Goal: Find specific page/section: Find specific page/section

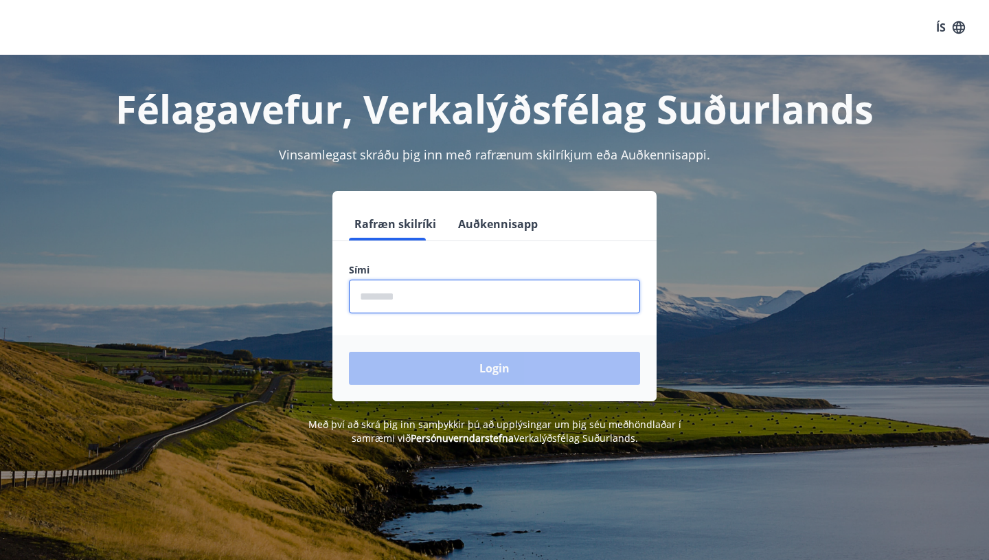
click at [479, 297] on input "phone" at bounding box center [494, 296] width 291 height 34
type input "********"
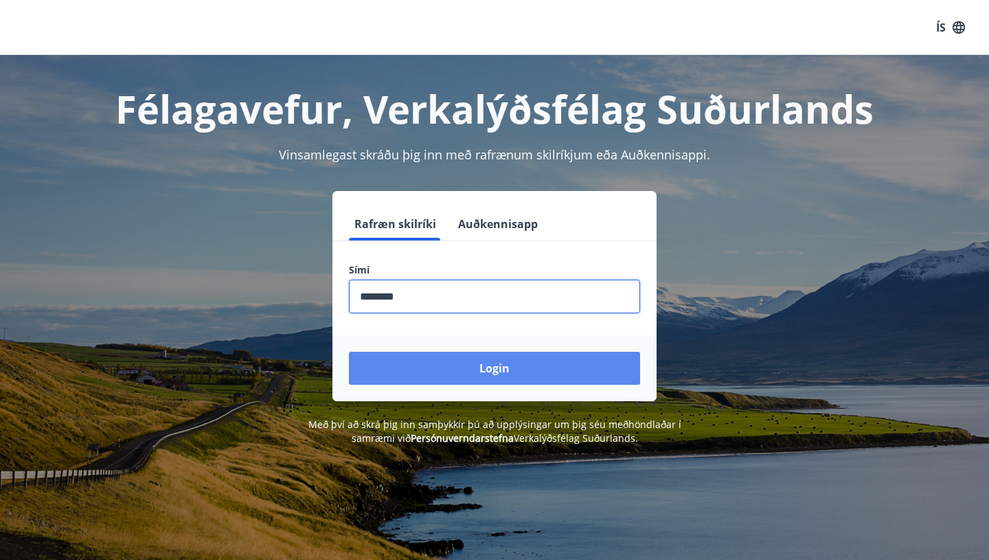
click at [507, 367] on button "Login" at bounding box center [494, 368] width 291 height 33
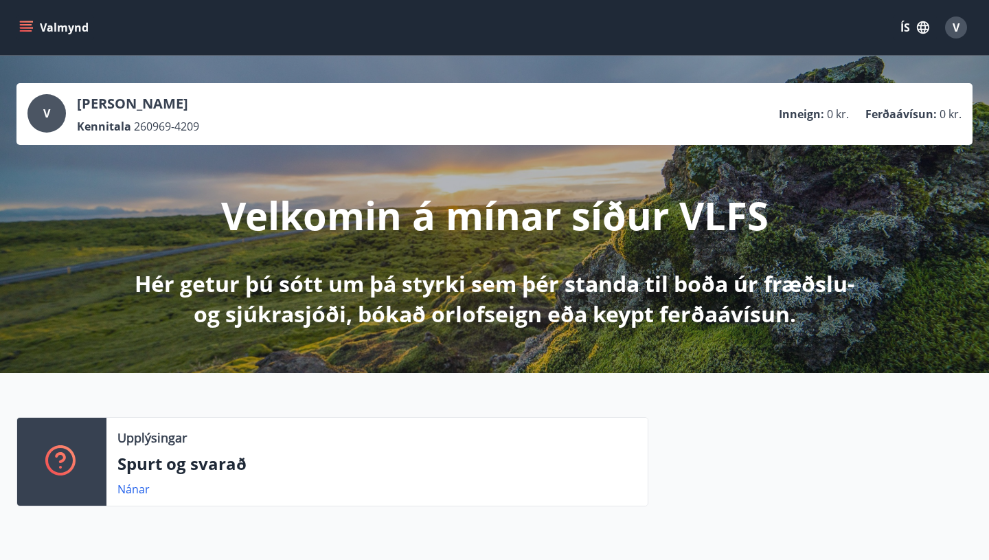
click at [22, 25] on icon "menu" at bounding box center [26, 24] width 12 height 1
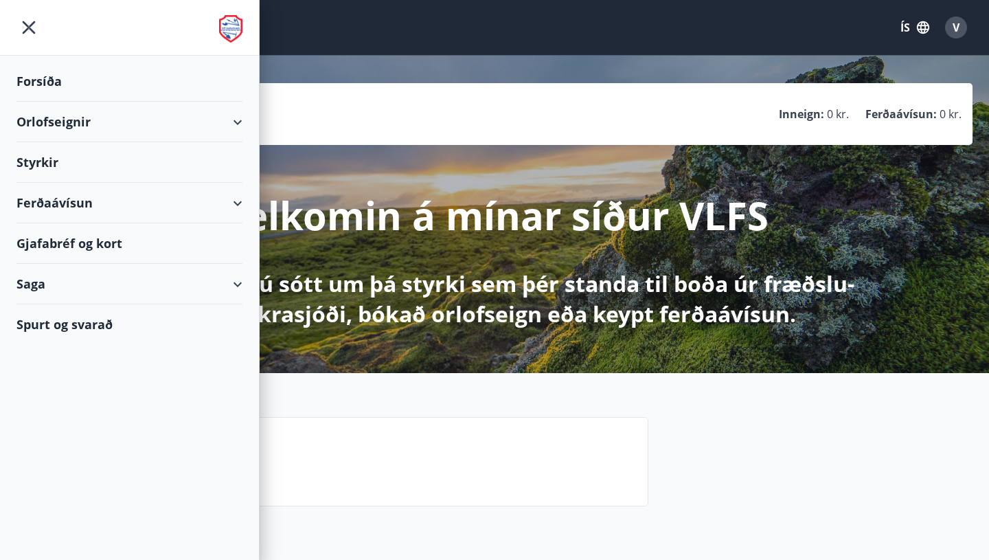
click at [98, 240] on div "Gjafabréf og kort" at bounding box center [129, 243] width 226 height 41
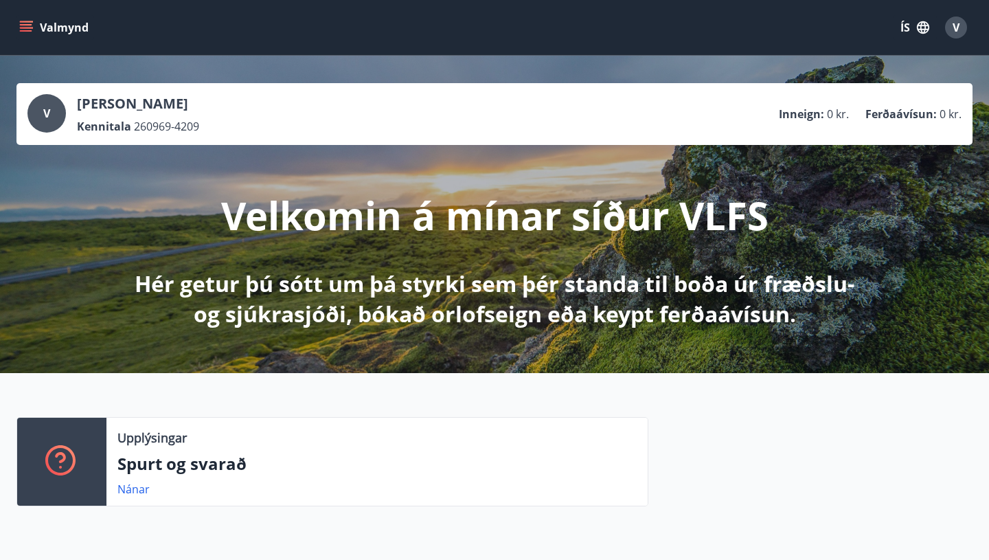
click at [29, 25] on icon "menu" at bounding box center [26, 24] width 12 height 1
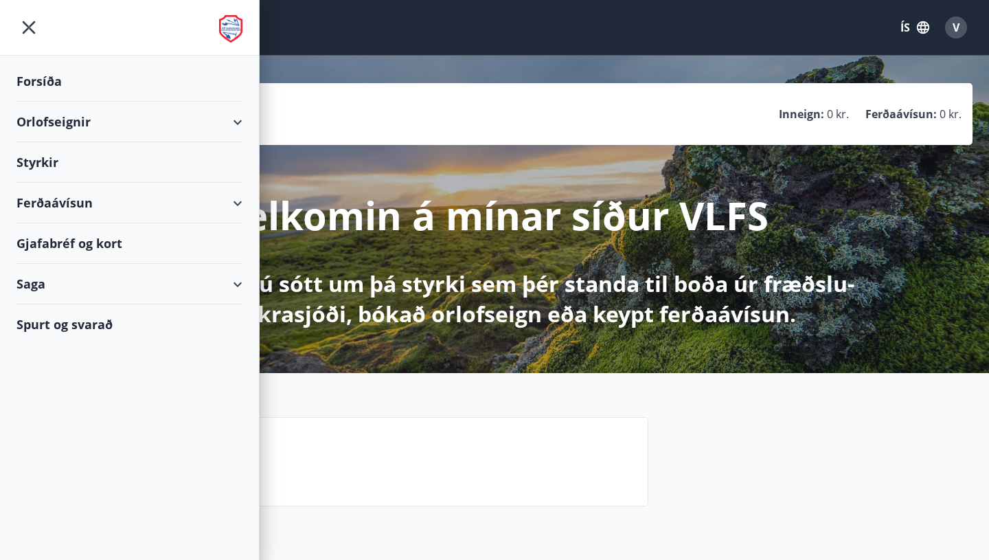
click at [238, 207] on div "Ferðaávísun" at bounding box center [129, 203] width 226 height 41
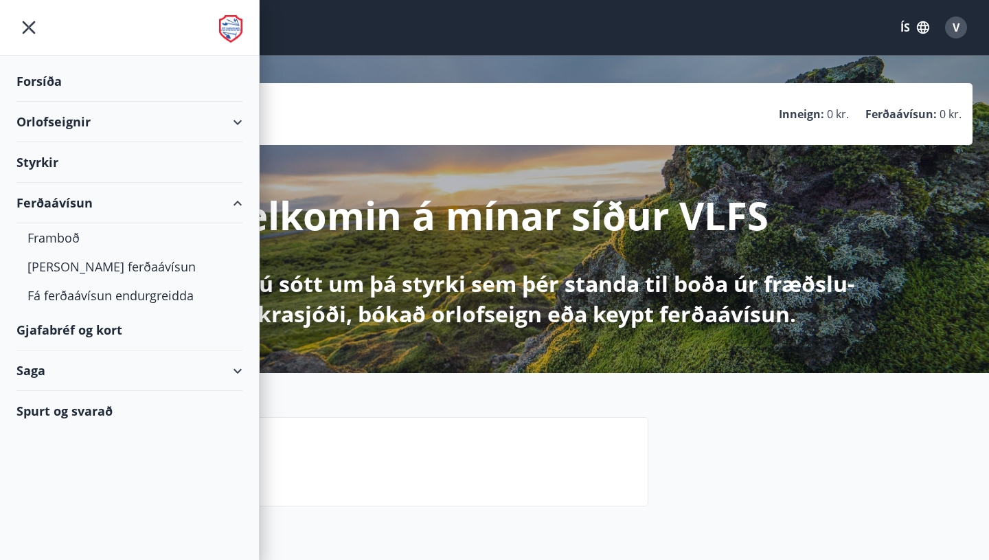
click at [238, 207] on div "Ferðaávísun" at bounding box center [129, 203] width 226 height 41
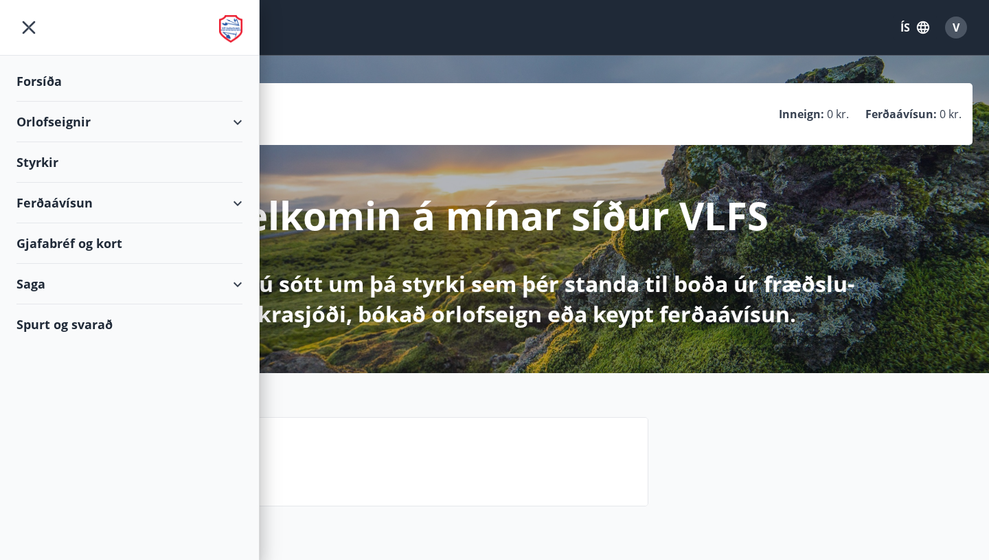
click at [93, 247] on div "Gjafabréf og kort" at bounding box center [129, 243] width 226 height 41
